Goal: Information Seeking & Learning: Learn about a topic

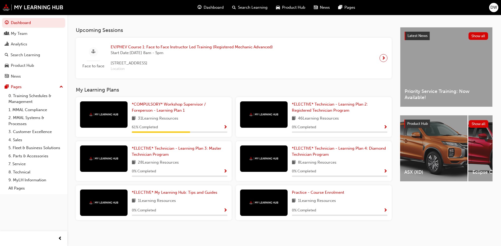
scroll to position [109, 0]
click at [321, 105] on span "*ELECTIVE* Technician - Learning Plan 2: Registered Technician Program" at bounding box center [330, 107] width 76 height 11
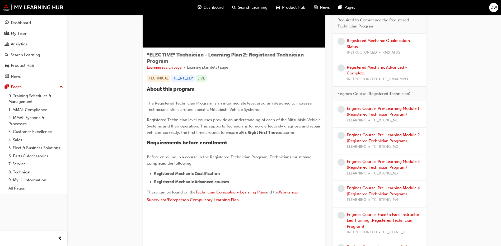
scroll to position [79, 0]
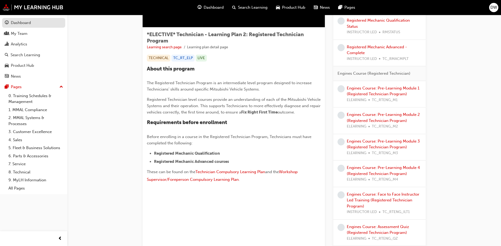
click at [21, 21] on div "Dashboard" at bounding box center [21, 23] width 20 height 6
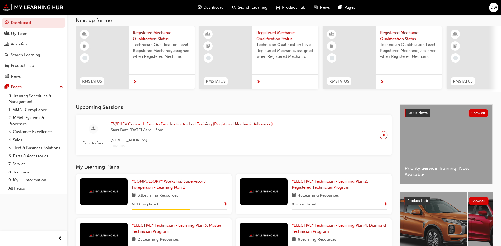
scroll to position [4, 0]
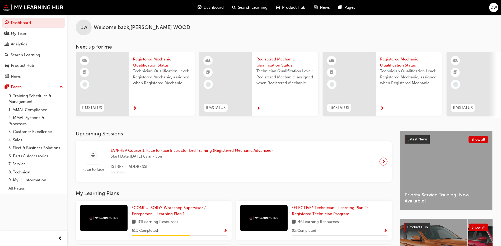
click at [150, 59] on span "Registered Mechanic Qualification Status" at bounding box center [162, 62] width 58 height 12
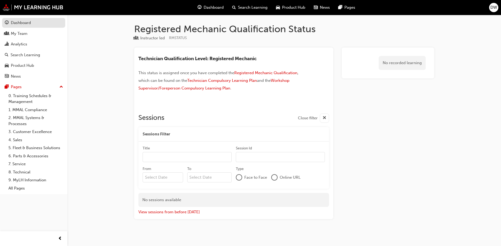
click at [26, 22] on div "Dashboard" at bounding box center [21, 23] width 20 height 6
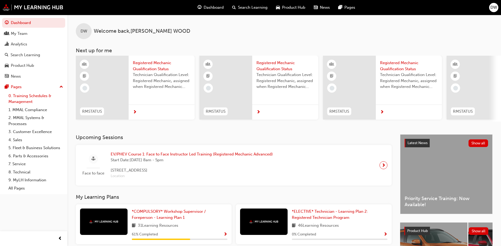
click at [22, 98] on link "0. Training Schedules & Management" at bounding box center [35, 99] width 59 height 14
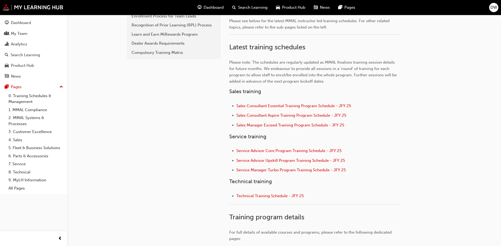
scroll to position [185, 0]
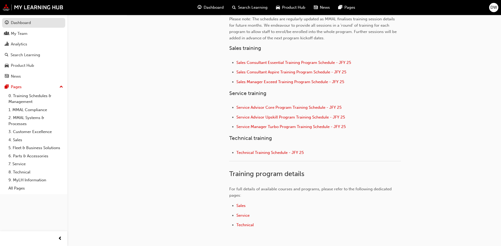
click at [23, 23] on div "Dashboard" at bounding box center [21, 23] width 20 height 6
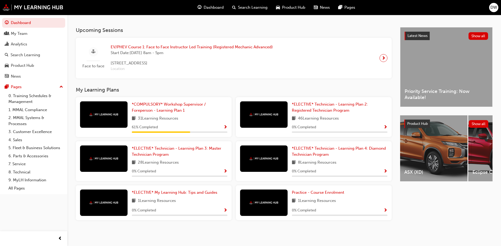
scroll to position [109, 0]
click at [162, 105] on span "*COMPULSORY* Workshop Supervisor / Foreperson - Learning Plan 1" at bounding box center [169, 107] width 74 height 11
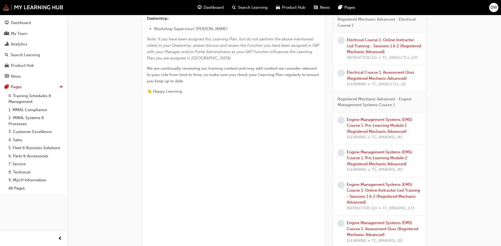
scroll to position [238, 0]
click at [366, 73] on div "Electrical Course 1: Assessment Quiz (Registered Mechanic Advanced) ELEARNING T…" at bounding box center [384, 77] width 75 height 18
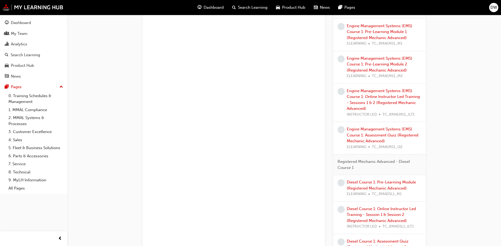
scroll to position [291, 0]
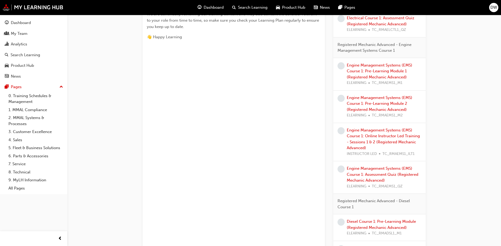
click at [369, 68] on div "Engine Management Systems (EMS) Course 1: Pre-Learning Module 1 (Registered Mec…" at bounding box center [384, 74] width 75 height 24
click at [371, 72] on link "Engine Management Systems (EMS) Course 1: Pre-Learning Module 1 (Registered Mec…" at bounding box center [380, 71] width 66 height 17
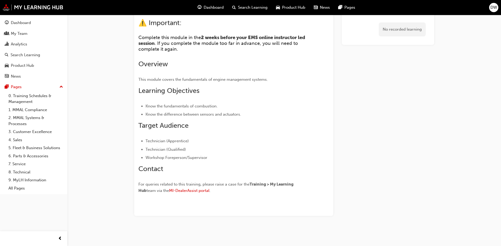
scroll to position [60, 0]
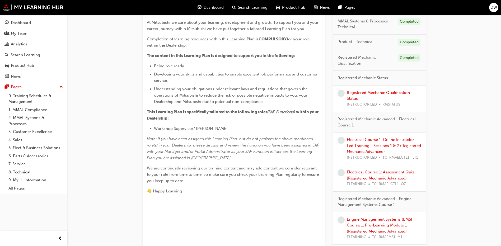
scroll to position [158, 0]
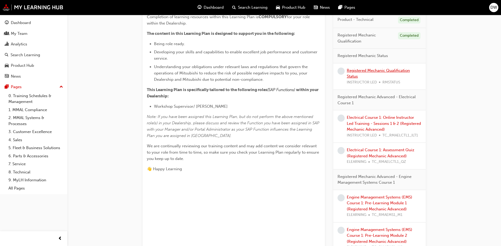
click at [357, 70] on link "Registered Mechanic Qualification Status" at bounding box center [378, 73] width 63 height 11
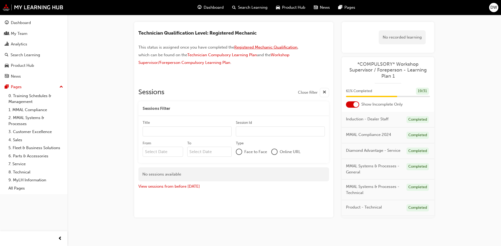
scroll to position [27, 0]
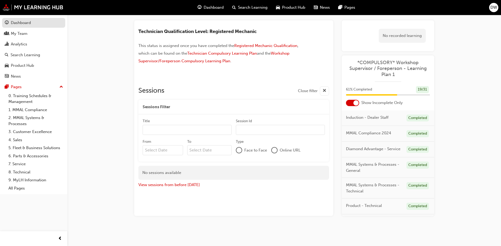
click at [16, 22] on div "Dashboard" at bounding box center [21, 23] width 20 height 6
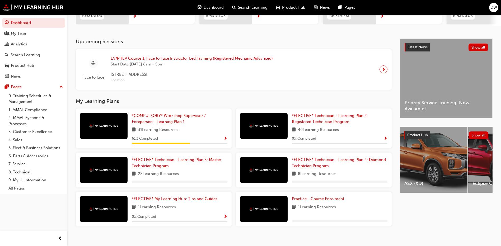
scroll to position [104, 0]
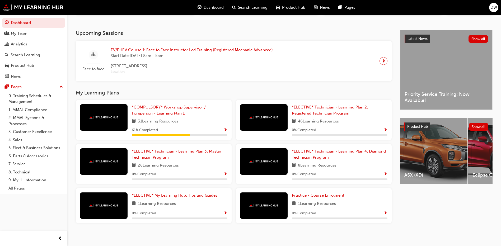
click at [165, 108] on span "*COMPULSORY* Workshop Supervisor / Foreperson - Learning Plan 1" at bounding box center [169, 110] width 74 height 11
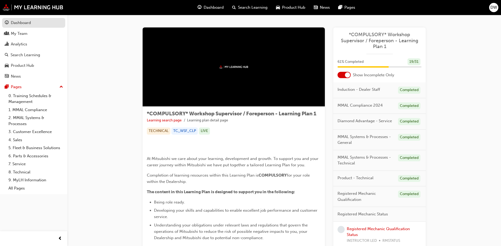
click at [25, 23] on div "Dashboard" at bounding box center [21, 23] width 20 height 6
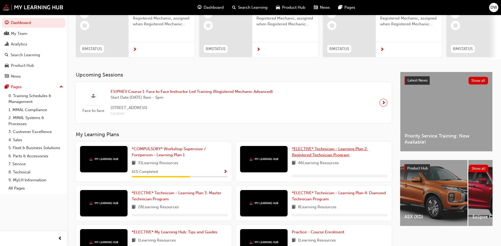
scroll to position [79, 0]
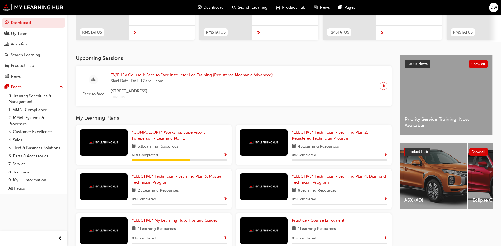
click at [330, 138] on link "*ELECTIVE* Technician - Learning Plan 2: Registered Technician Program" at bounding box center [340, 135] width 96 height 12
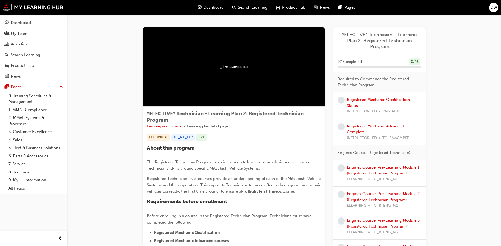
click at [375, 169] on link "Engines Course: Pre-Learning Module 1 (Registered Technician Program)" at bounding box center [383, 170] width 73 height 11
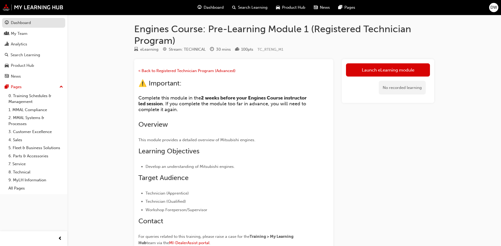
click at [19, 23] on div "Dashboard" at bounding box center [21, 23] width 20 height 6
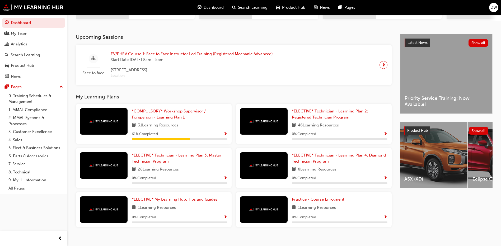
scroll to position [109, 0]
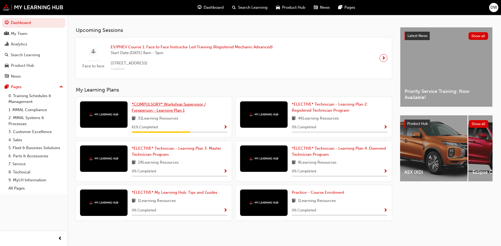
click at [157, 107] on link "*COMPULSORY* Workshop Supervisor / Foreperson - Learning Plan 1" at bounding box center [180, 107] width 96 height 12
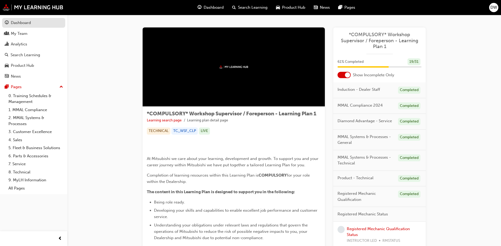
click at [34, 24] on div "Dashboard" at bounding box center [34, 23] width 58 height 7
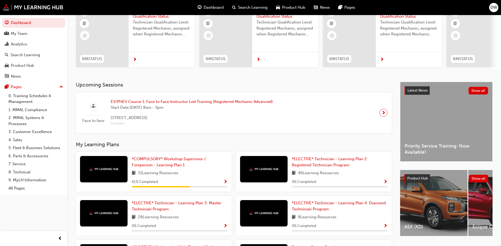
scroll to position [109, 0]
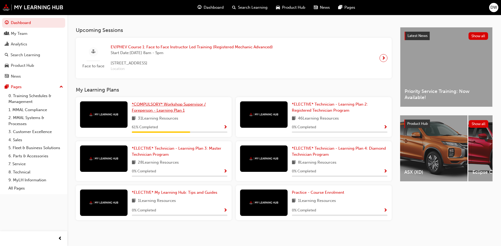
click at [158, 105] on span "*COMPULSORY* Workshop Supervisor / Foreperson - Learning Plan 1" at bounding box center [169, 107] width 74 height 11
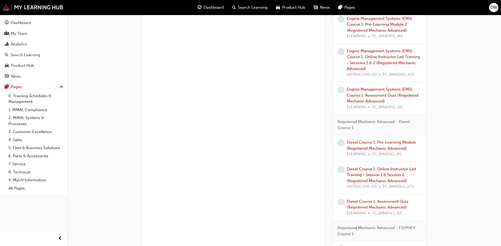
scroll to position [463, 0]
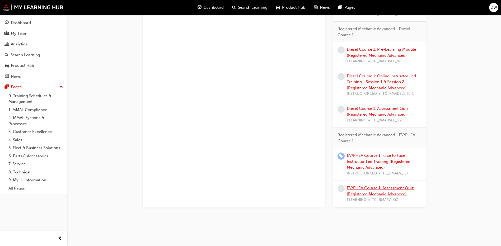
click at [370, 188] on link "EV/PHEV Course 1: Assessment Quiz (Registered Mechanic Advanced)" at bounding box center [380, 191] width 67 height 11
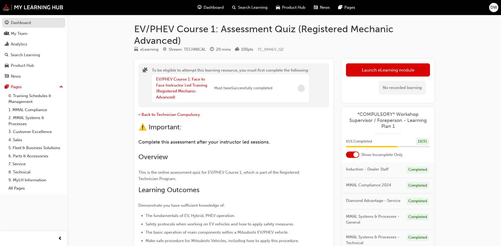
click at [32, 24] on div "Dashboard" at bounding box center [34, 23] width 58 height 7
